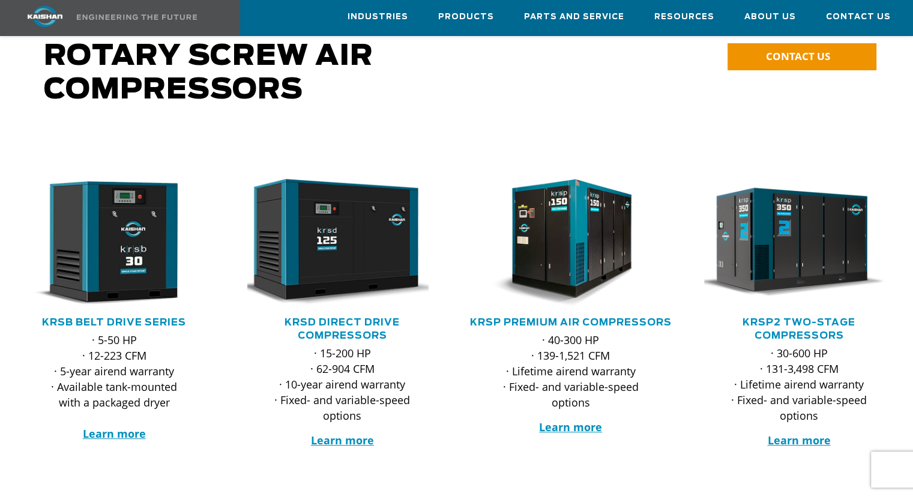
scroll to position [240, 0]
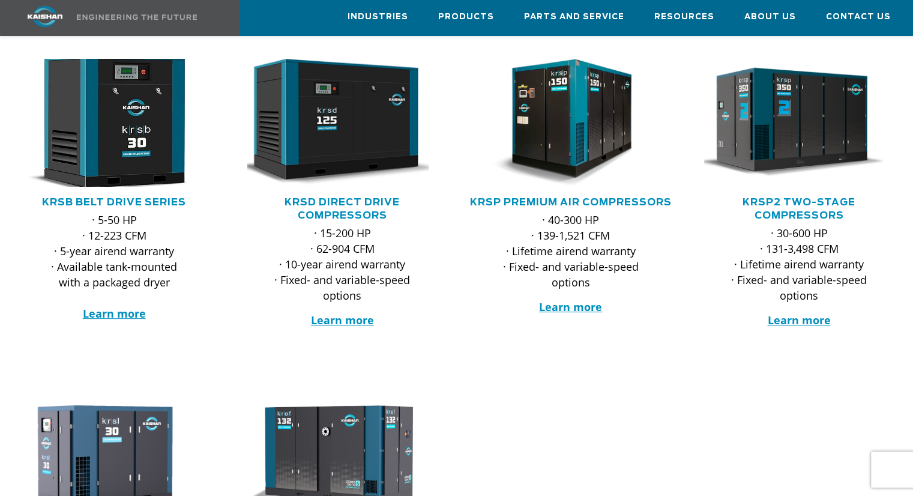
click at [110, 126] on img at bounding box center [105, 122] width 209 height 141
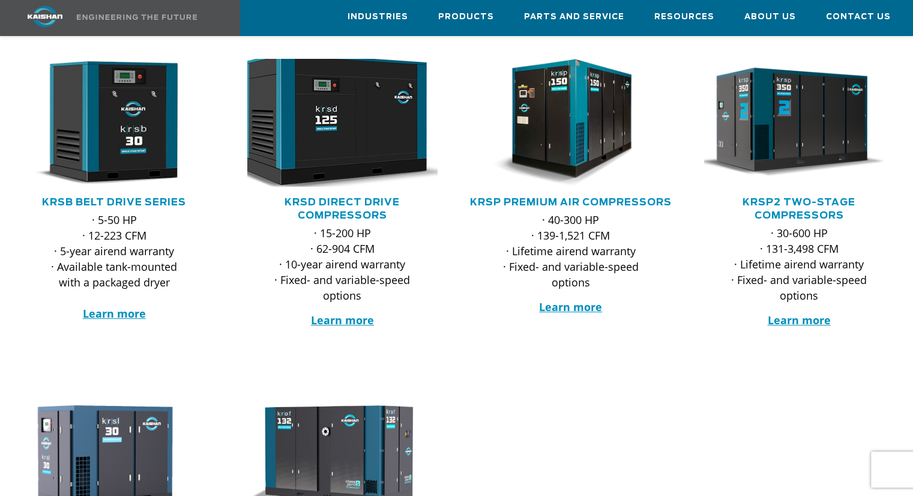
click at [331, 132] on img at bounding box center [333, 122] width 209 height 141
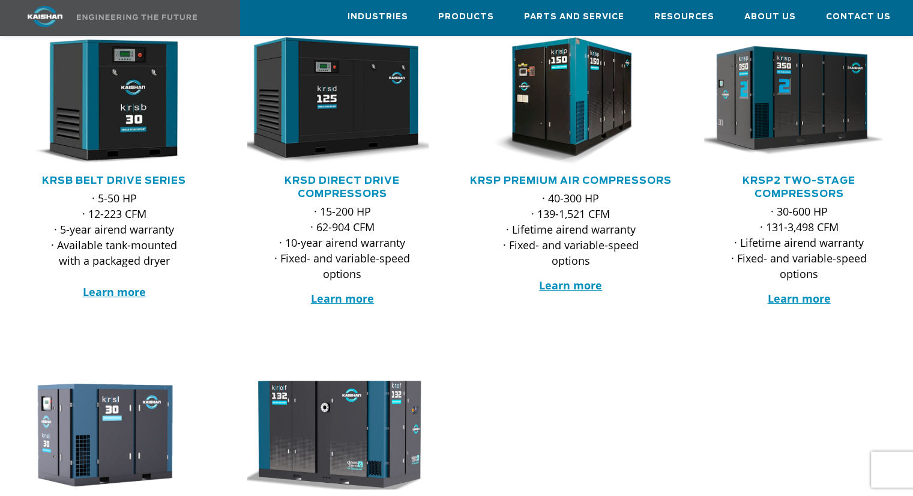
scroll to position [120, 0]
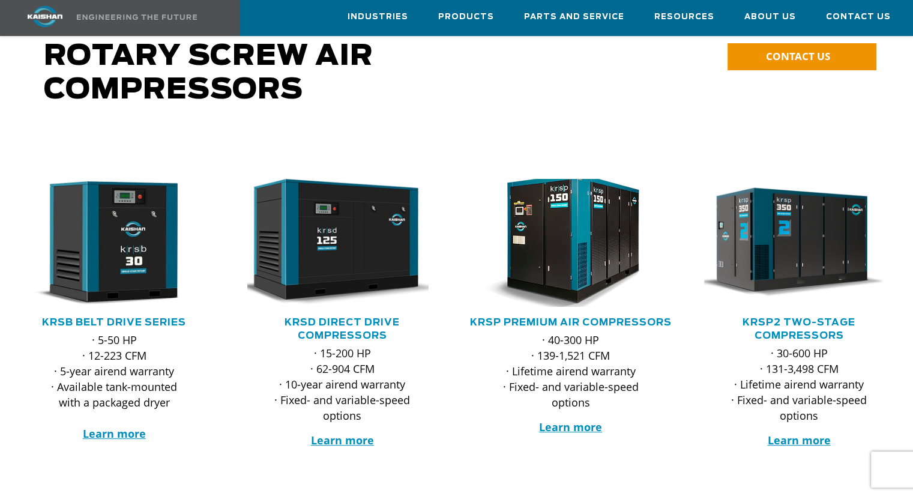
click at [537, 231] on img at bounding box center [562, 242] width 209 height 141
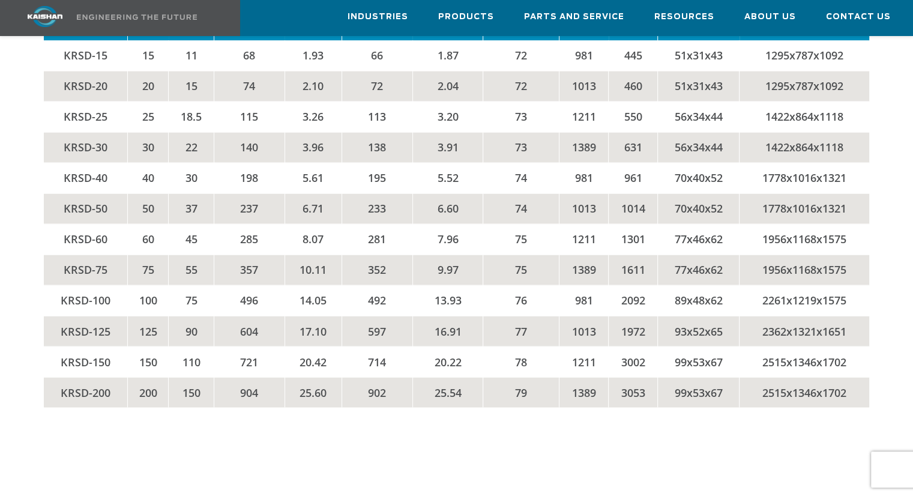
scroll to position [1990, 0]
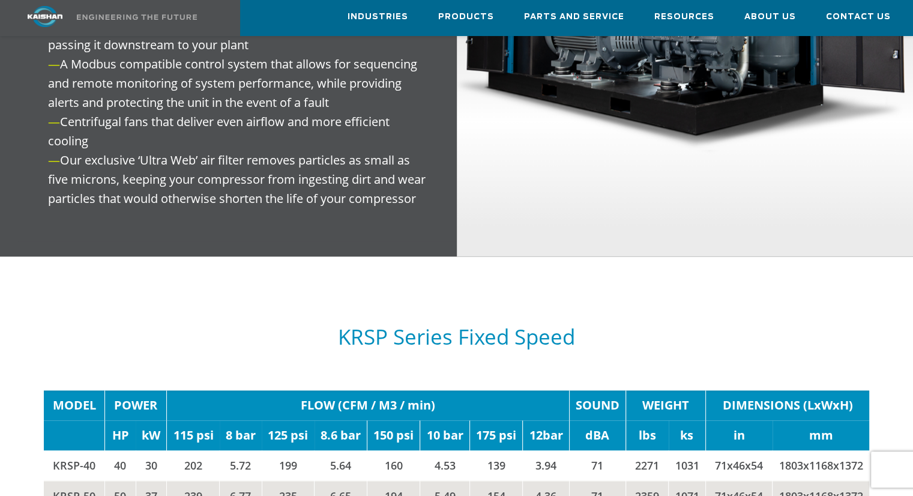
scroll to position [1802, 0]
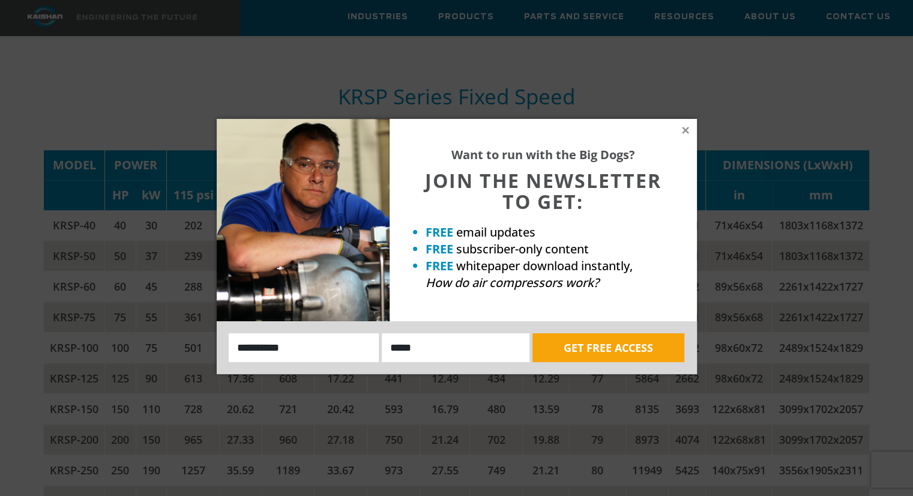
click at [677, 127] on div "Want to run with the Big Dogs? JOIN THE NEWSLETTER TO GET: FREE email updates F…" at bounding box center [543, 220] width 307 height 202
click at [683, 133] on icon at bounding box center [685, 130] width 7 height 7
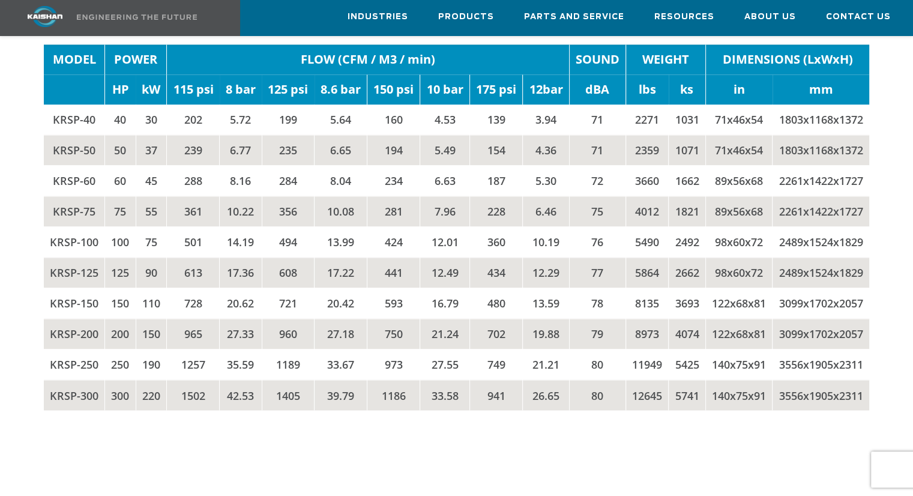
scroll to position [1910, 0]
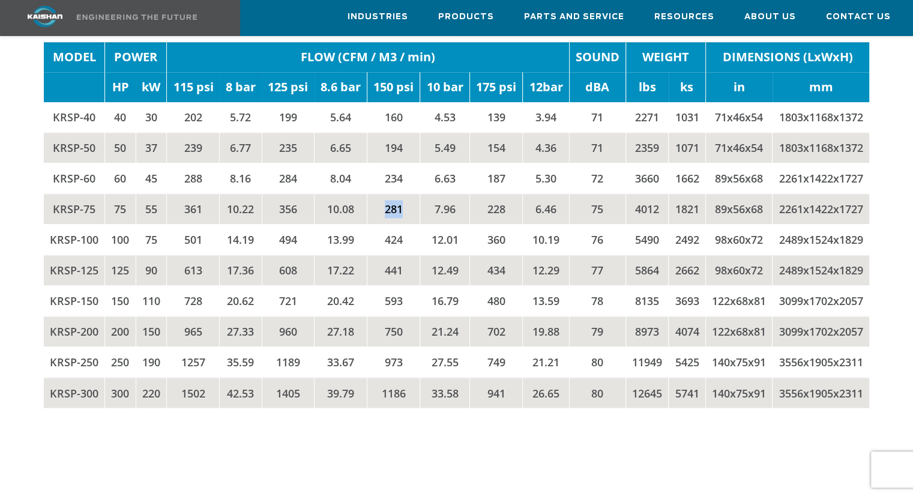
drag, startPoint x: 404, startPoint y: 289, endPoint x: 380, endPoint y: 295, distance: 24.8
click at [380, 224] on td "281" at bounding box center [393, 208] width 53 height 31
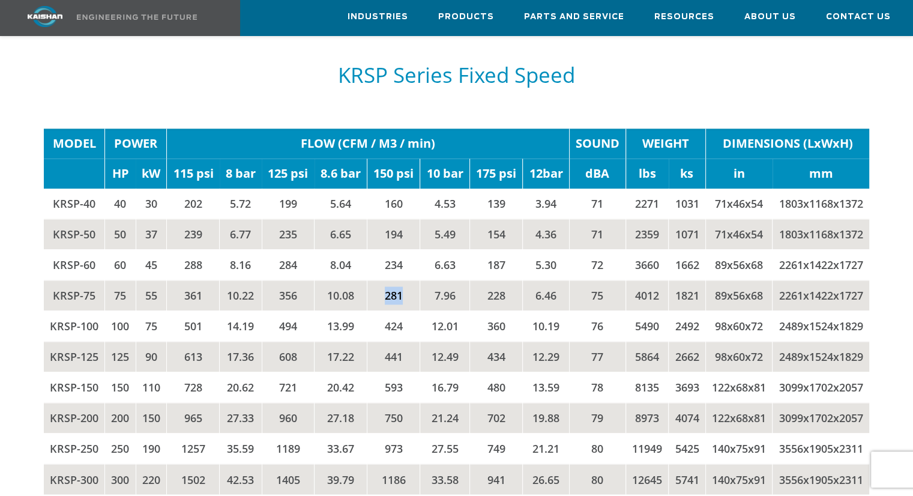
scroll to position [1850, 0]
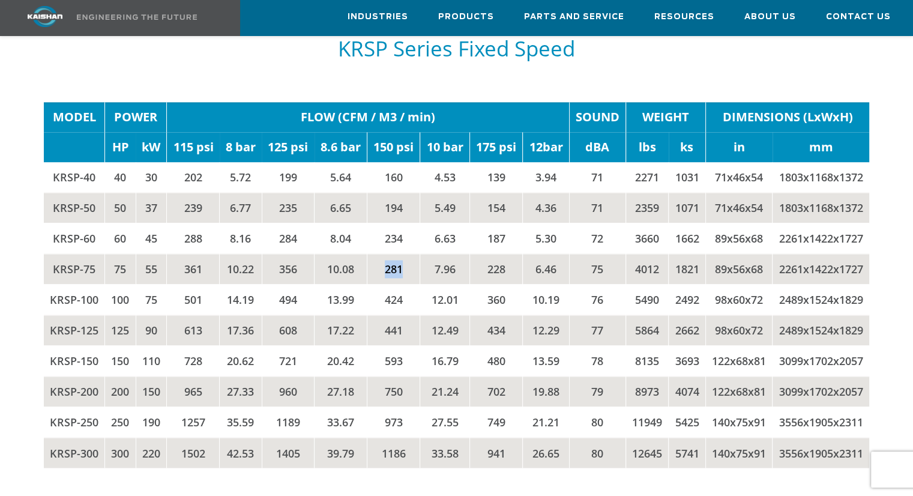
click at [408, 284] on td "281" at bounding box center [393, 268] width 53 height 31
drag, startPoint x: 408, startPoint y: 344, endPoint x: 384, endPoint y: 352, distance: 25.8
click at [384, 284] on td "281" at bounding box center [393, 268] width 53 height 31
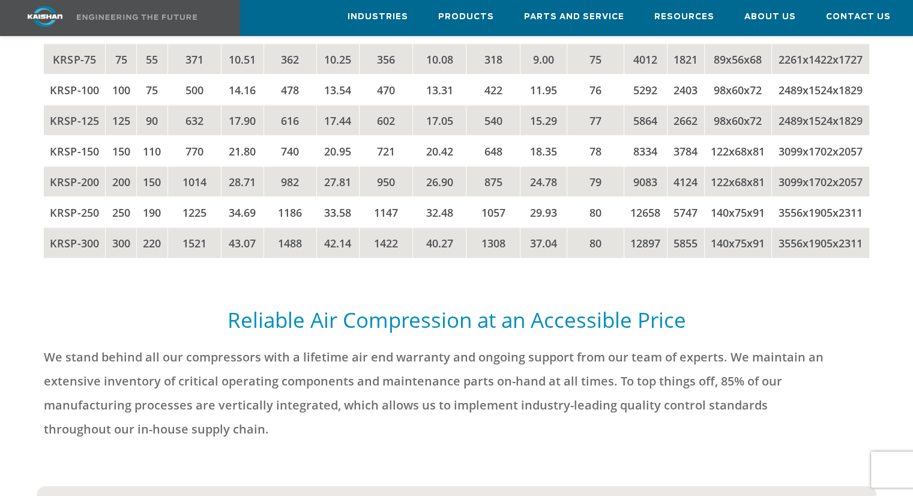
scroll to position [2570, 0]
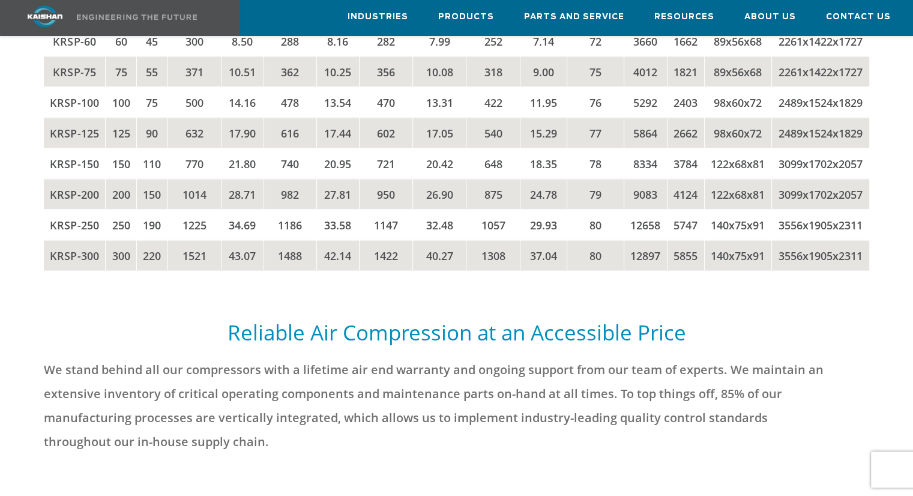
click at [502, 56] on td "252" at bounding box center [493, 41] width 53 height 31
drag, startPoint x: 510, startPoint y: 237, endPoint x: 480, endPoint y: 236, distance: 30.0
click at [480, 56] on td "252" at bounding box center [493, 41] width 53 height 31
